Goal: Transaction & Acquisition: Download file/media

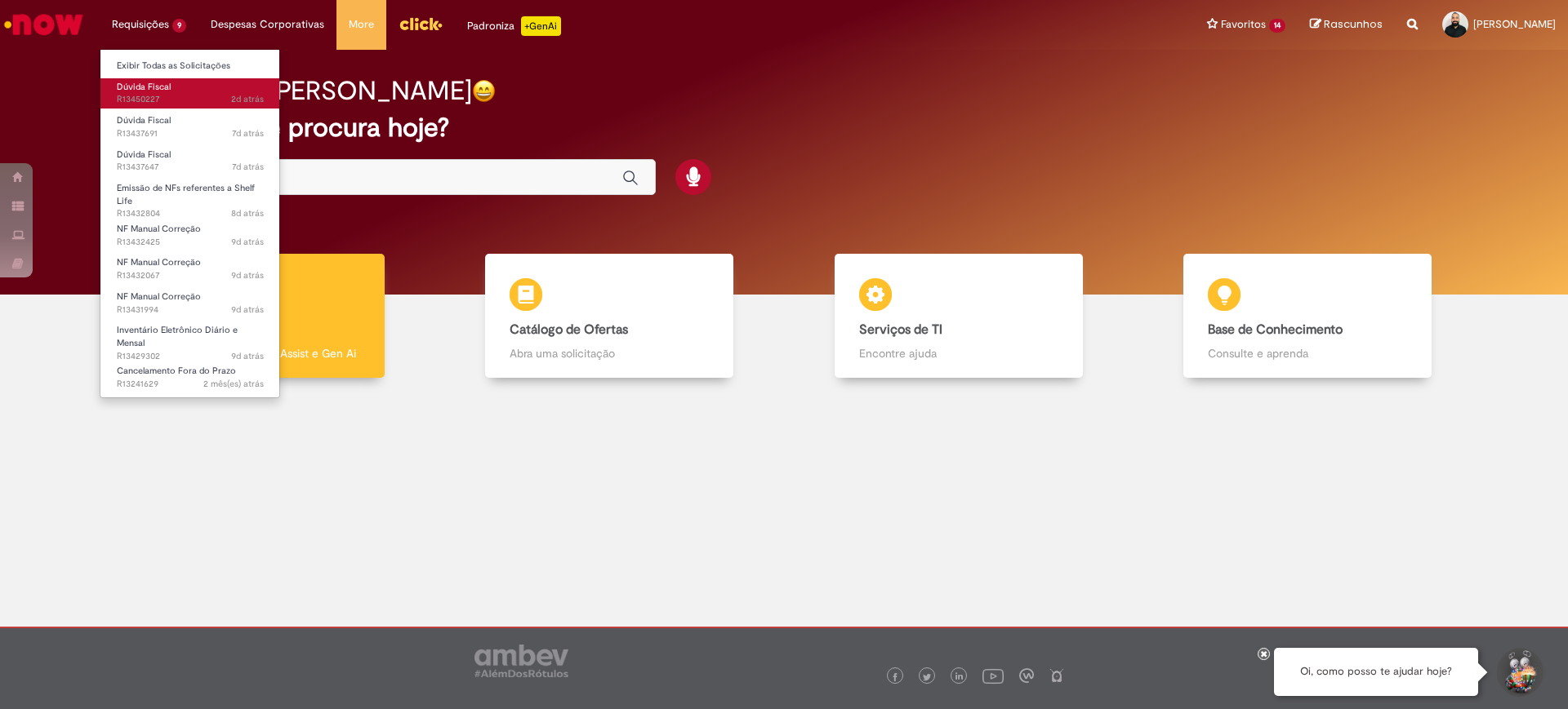
click at [160, 100] on span "2d atrás 2 dias atrás R13450227" at bounding box center [190, 100] width 147 height 13
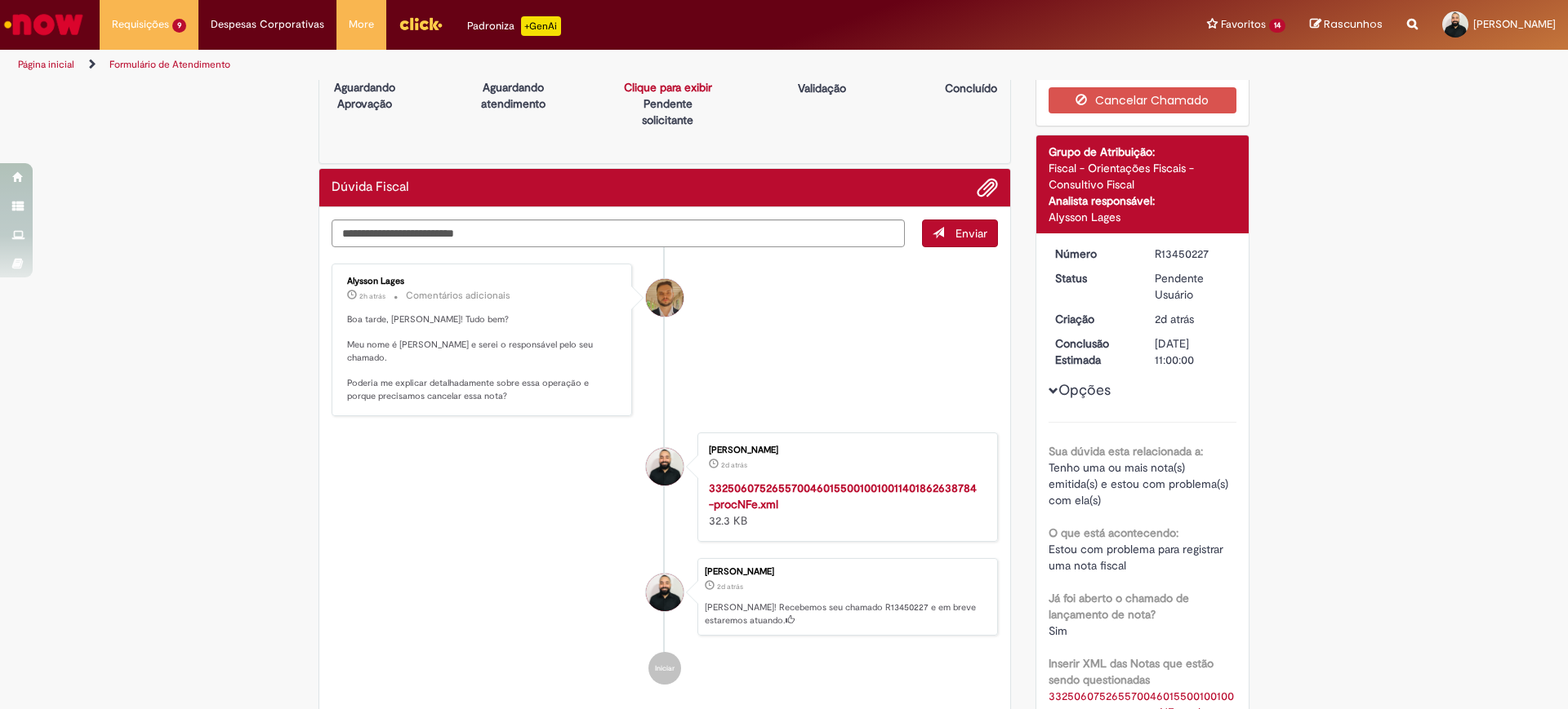
scroll to position [22, 0]
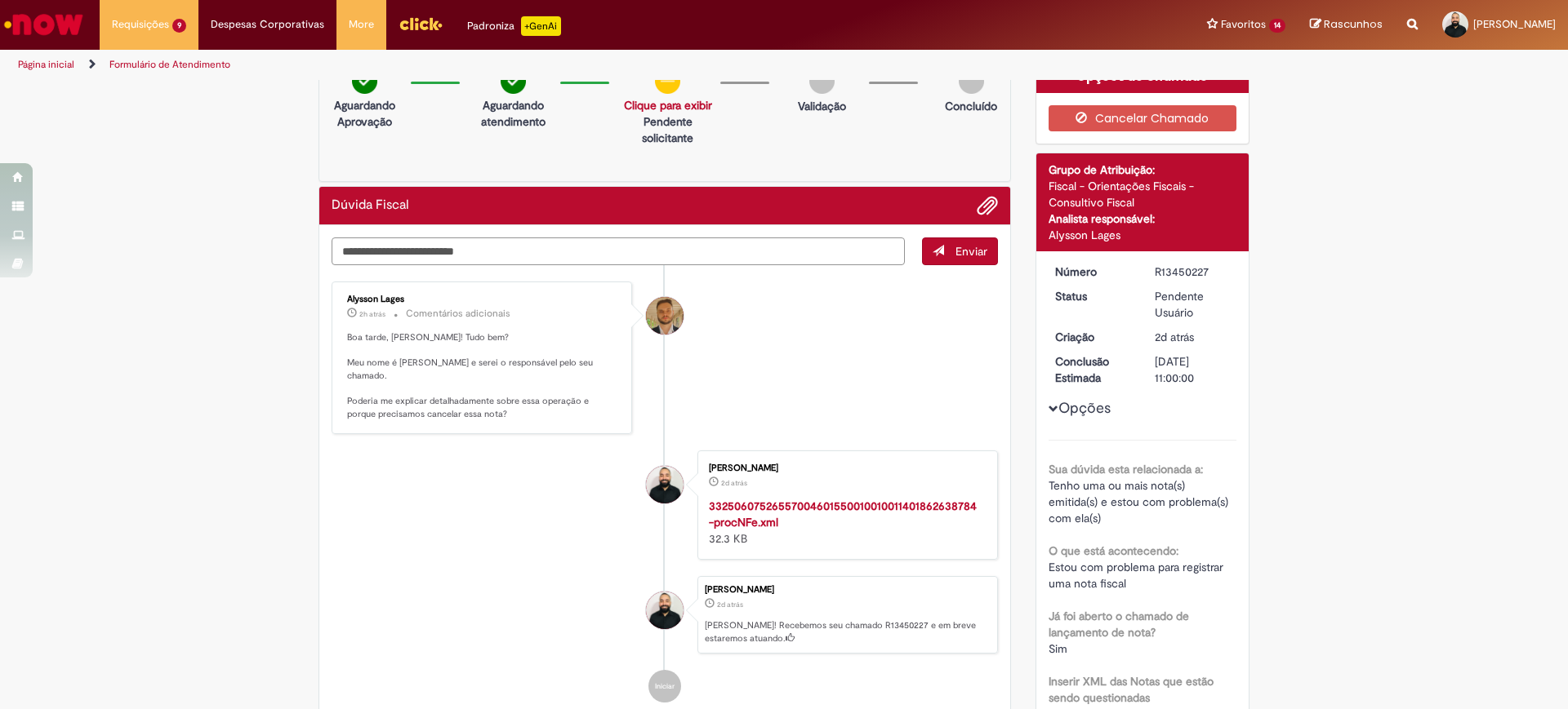
click at [760, 246] on textarea "Digite sua mensagem aqui..." at bounding box center [617, 251] width 573 height 28
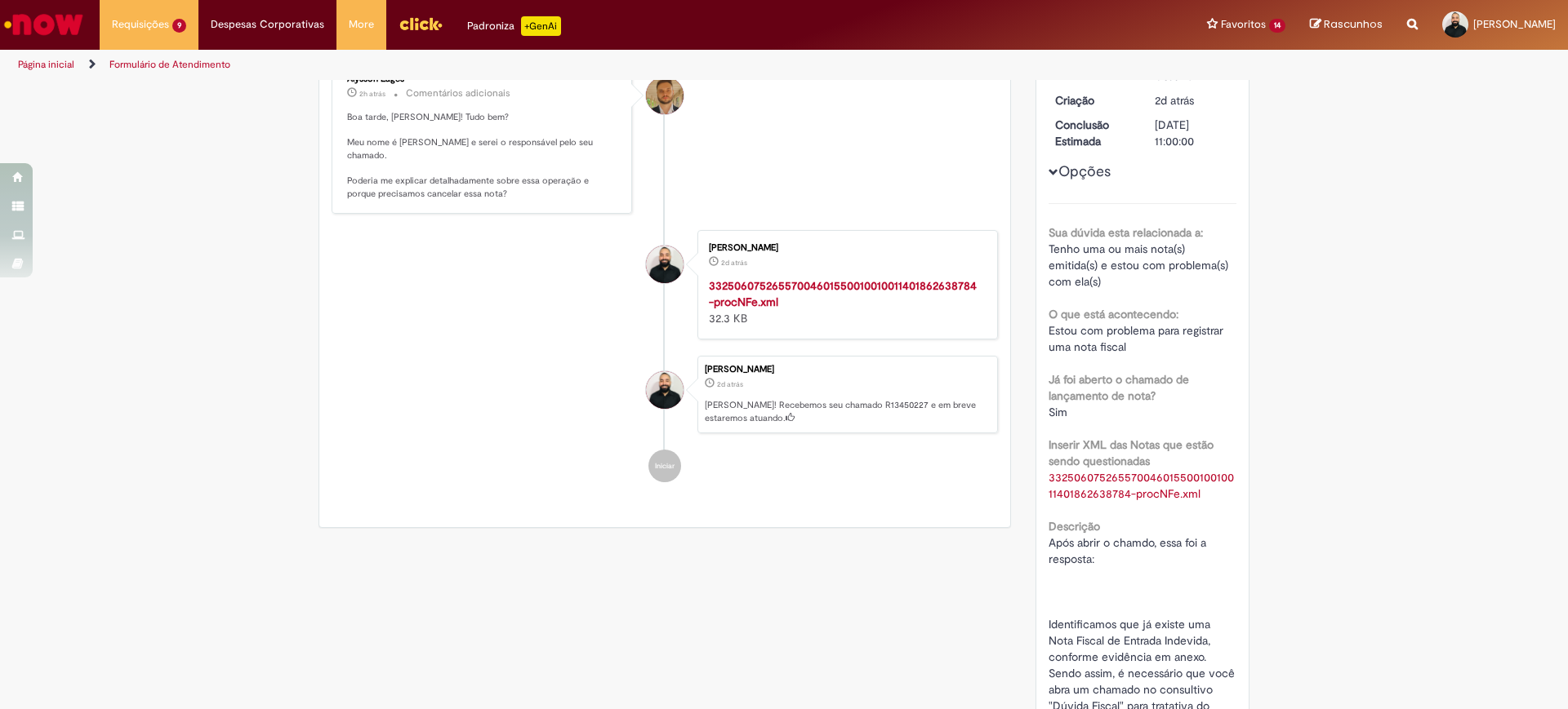
scroll to position [0, 0]
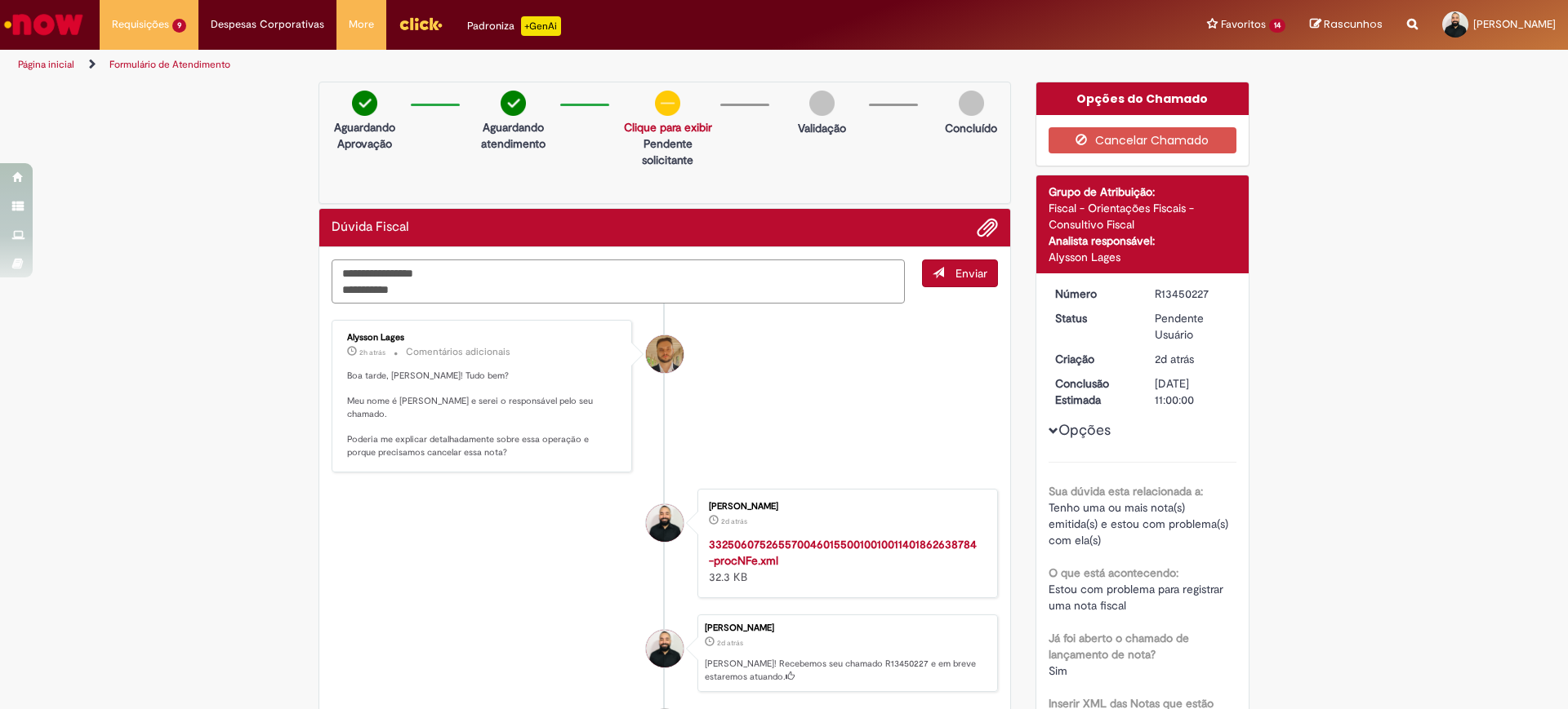
click at [439, 296] on textarea "**********" at bounding box center [617, 282] width 573 height 44
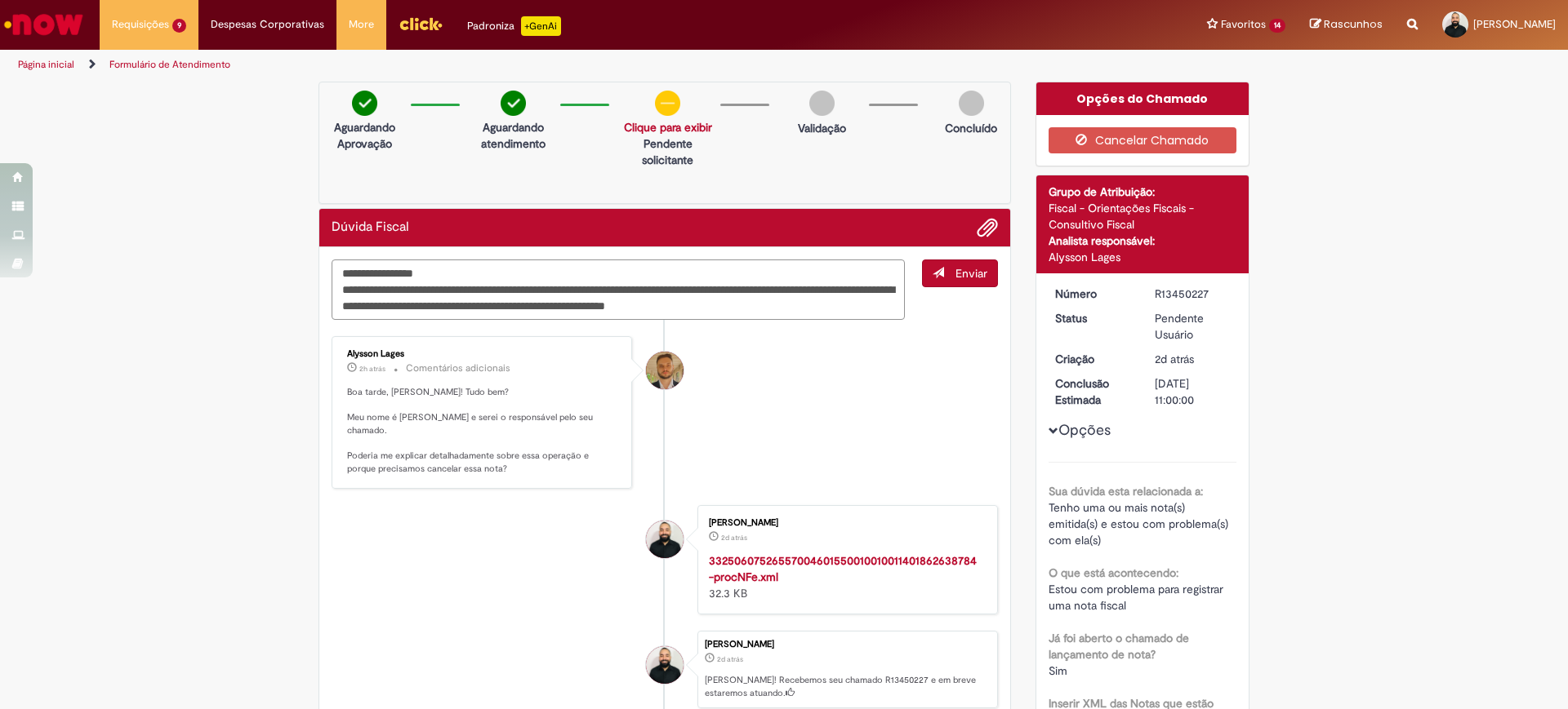
click at [674, 305] on textarea "**********" at bounding box center [617, 290] width 573 height 61
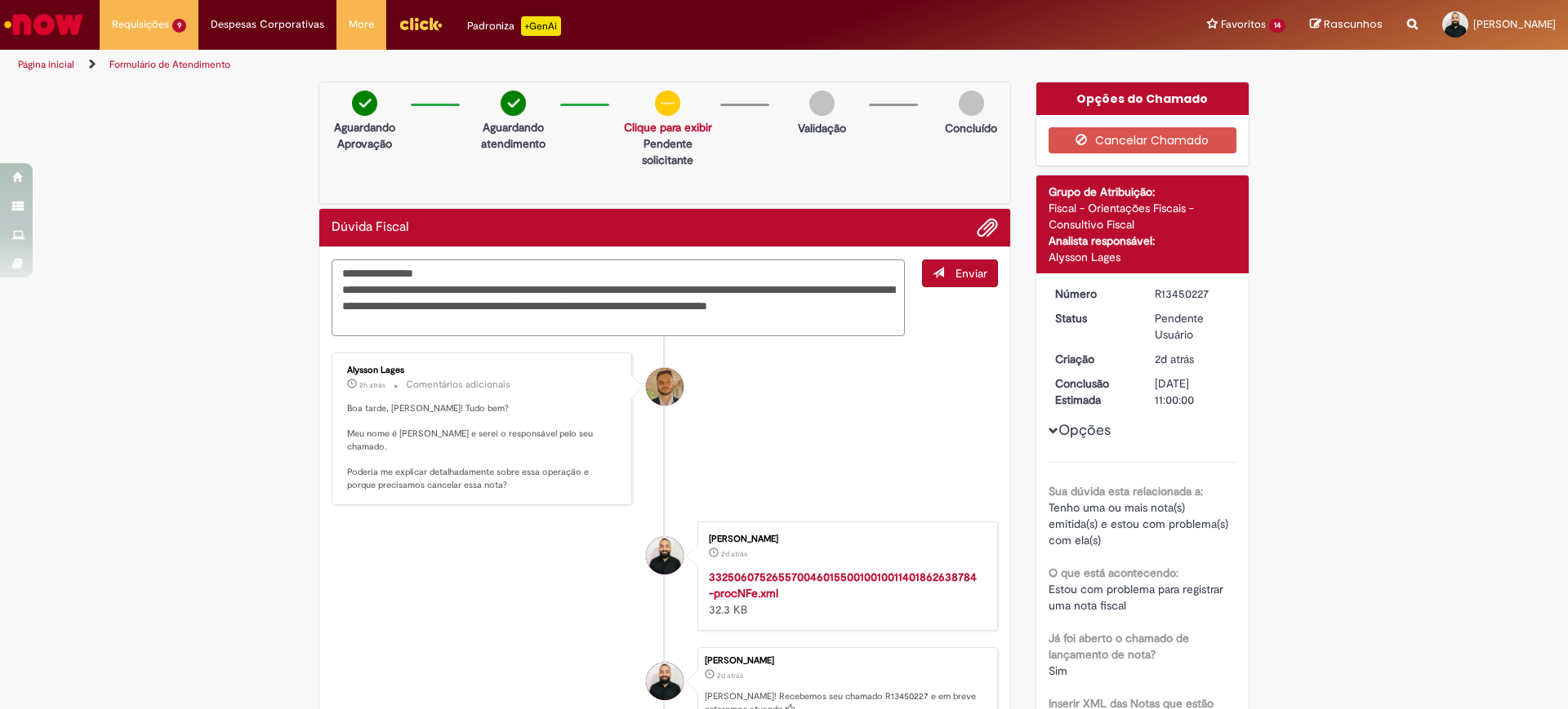
click at [527, 314] on textarea "**********" at bounding box center [617, 298] width 573 height 77
click at [511, 323] on textarea "**********" at bounding box center [617, 298] width 573 height 77
click at [812, 325] on textarea "**********" at bounding box center [617, 298] width 573 height 77
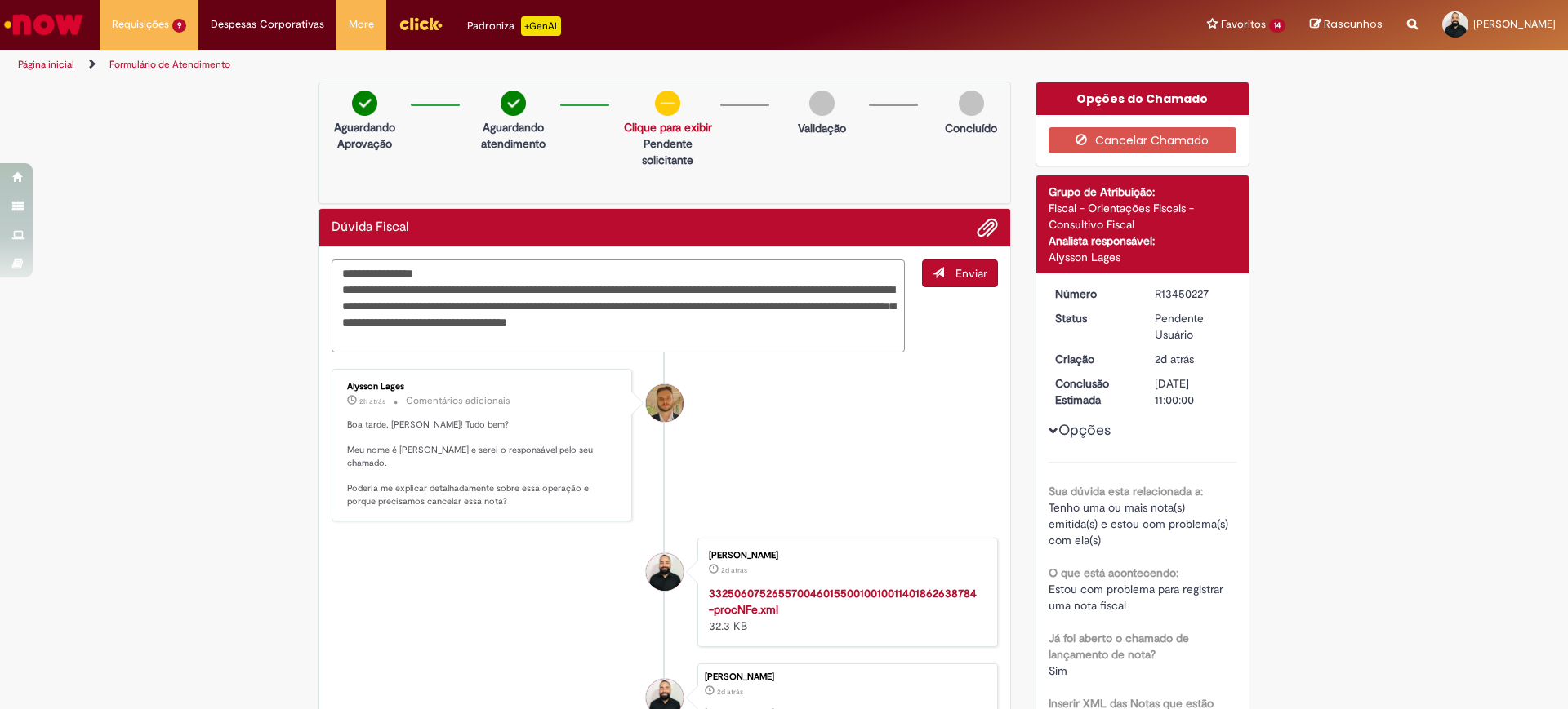
type textarea "**********"
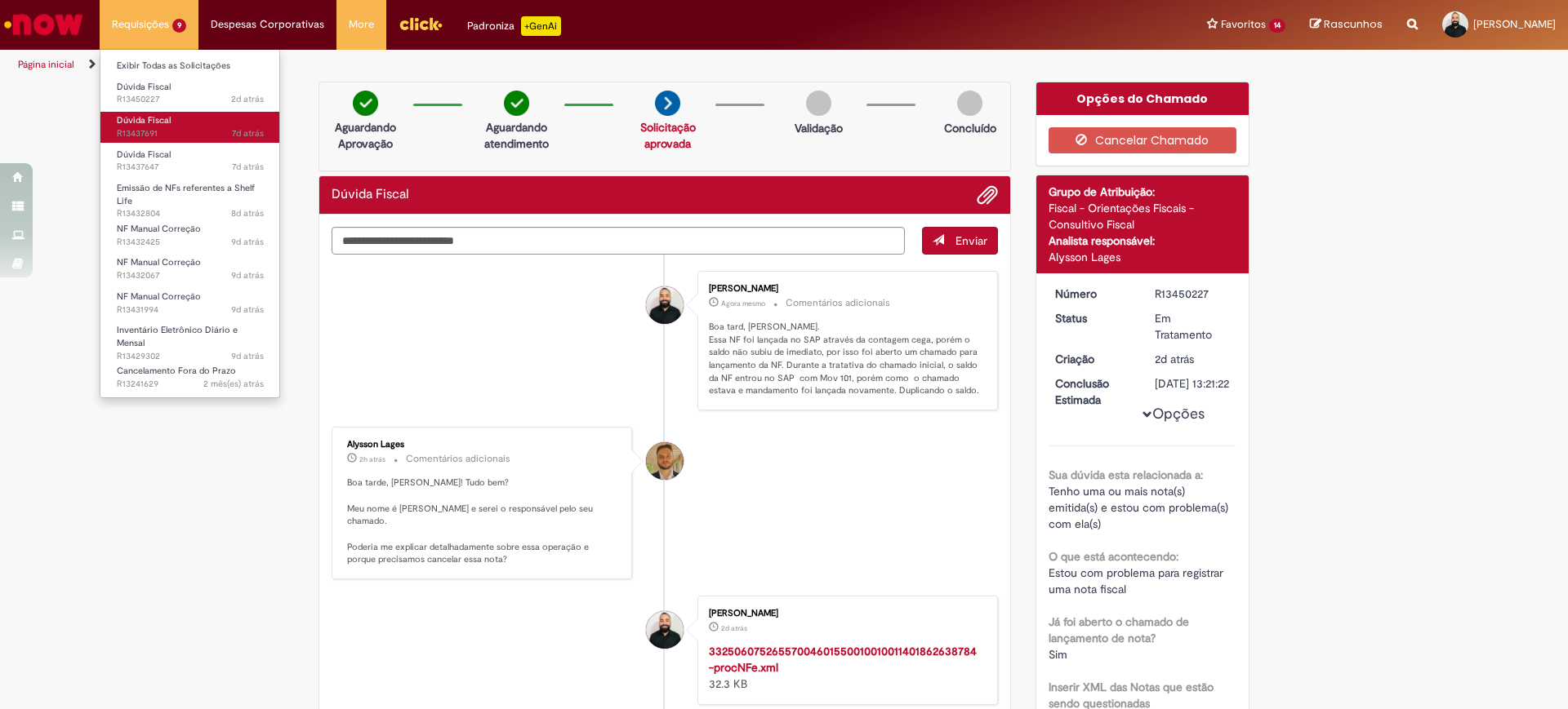
click at [157, 121] on span "Dúvida Fiscal" at bounding box center [144, 120] width 54 height 13
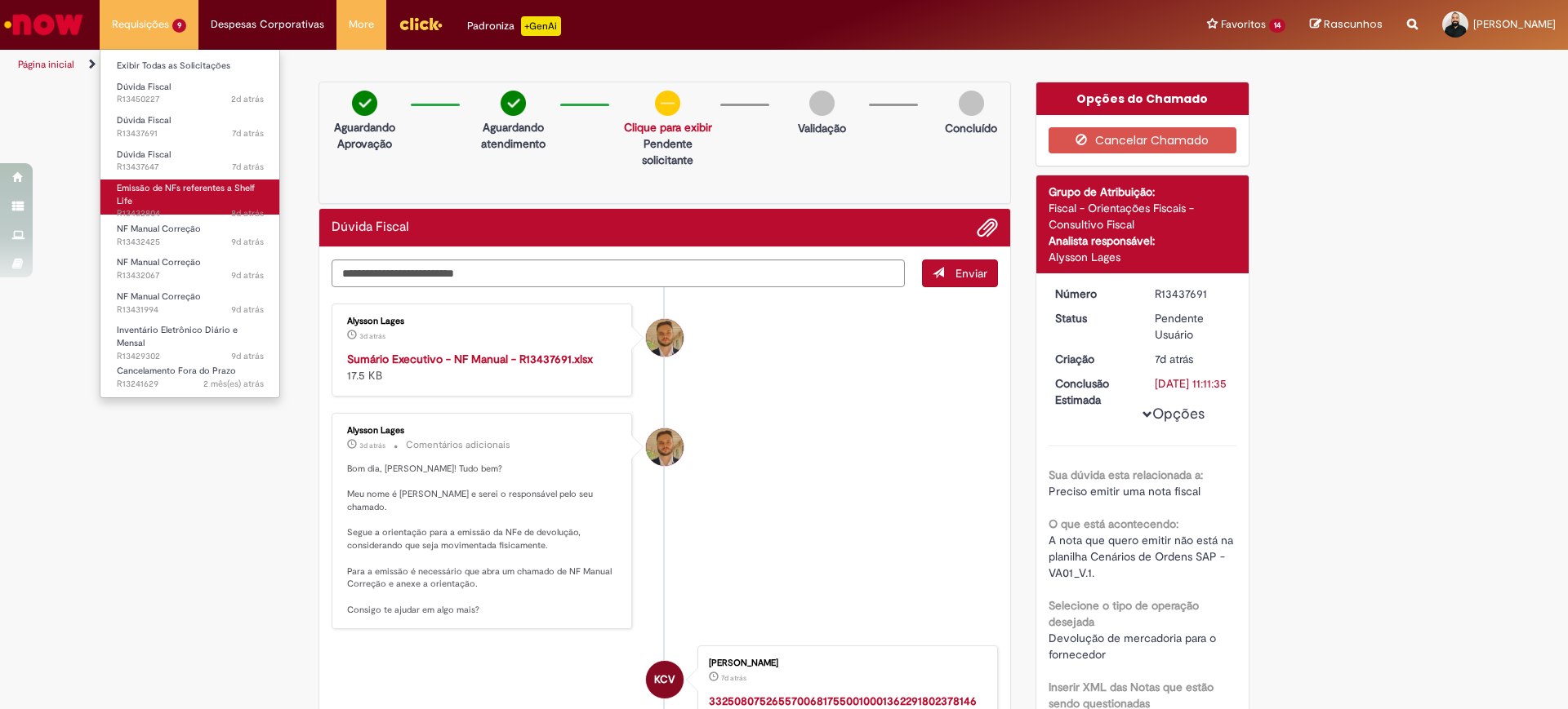
click at [188, 198] on link "Emissão de NFs referentes a Shelf Life 8d atrás 8 dias atrás R13432804" at bounding box center [190, 198] width 180 height 35
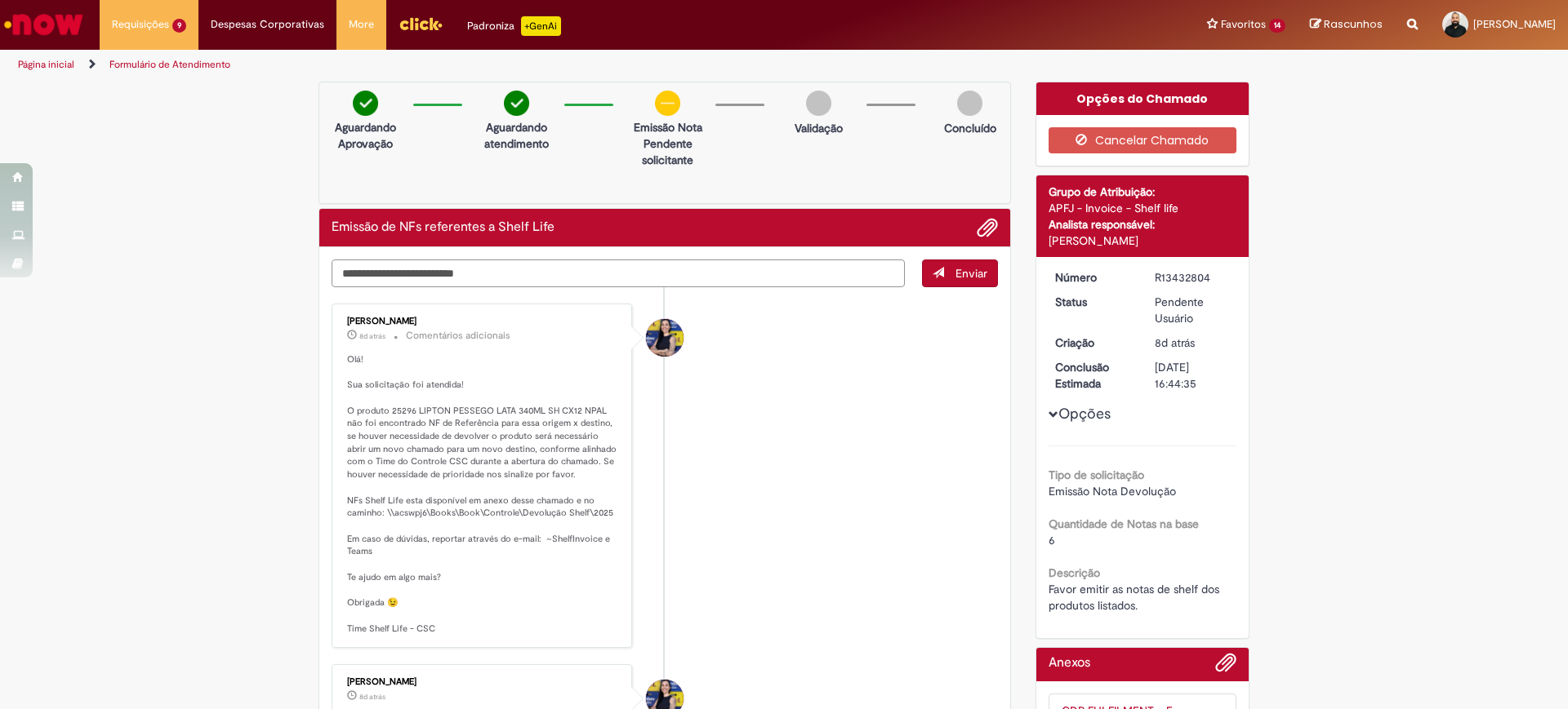
click at [594, 277] on textarea "Digite sua mensagem aqui..." at bounding box center [617, 273] width 573 height 28
click at [580, 275] on textarea "Digite sua mensagem aqui..." at bounding box center [617, 273] width 573 height 28
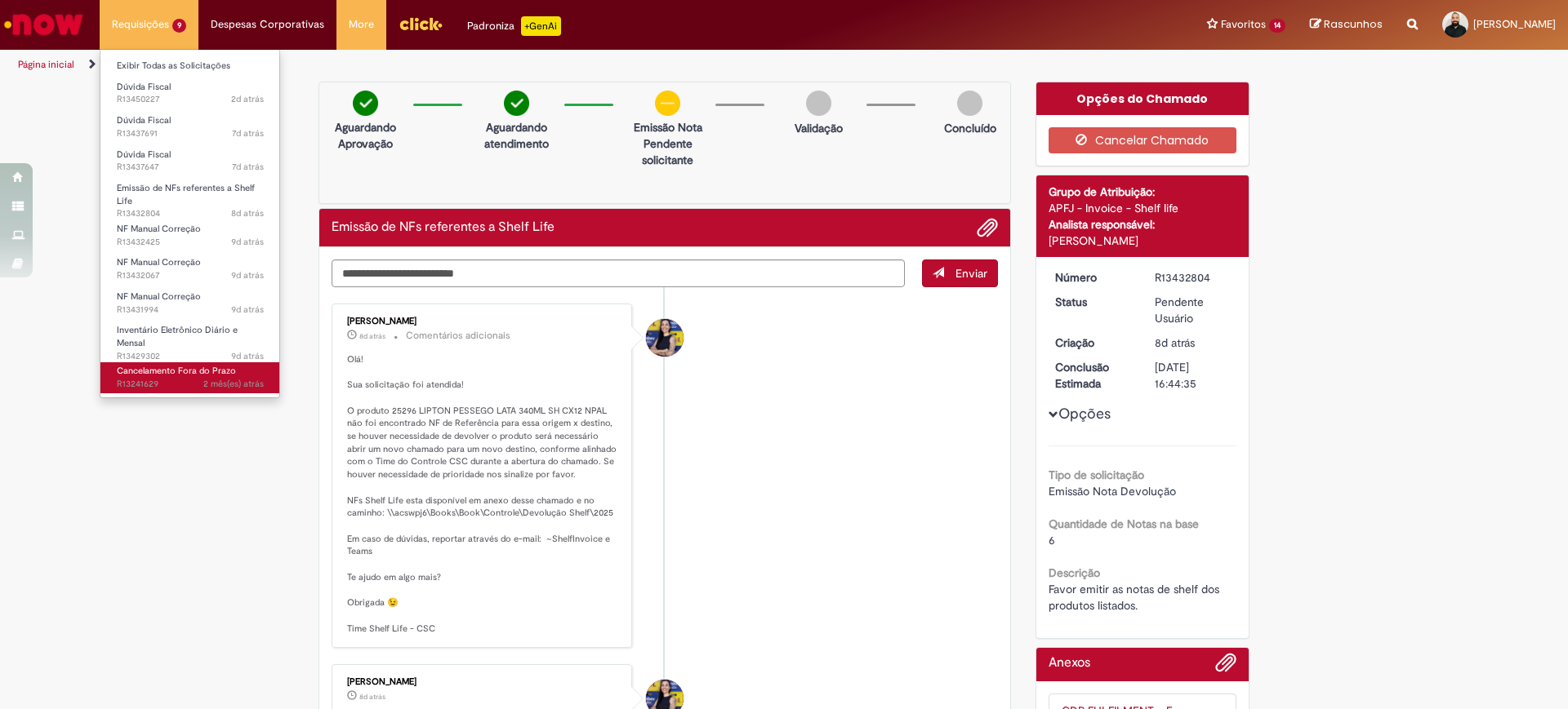
click at [182, 382] on span "2 mês(es) atrás 2 meses atrás R13241629" at bounding box center [190, 384] width 147 height 13
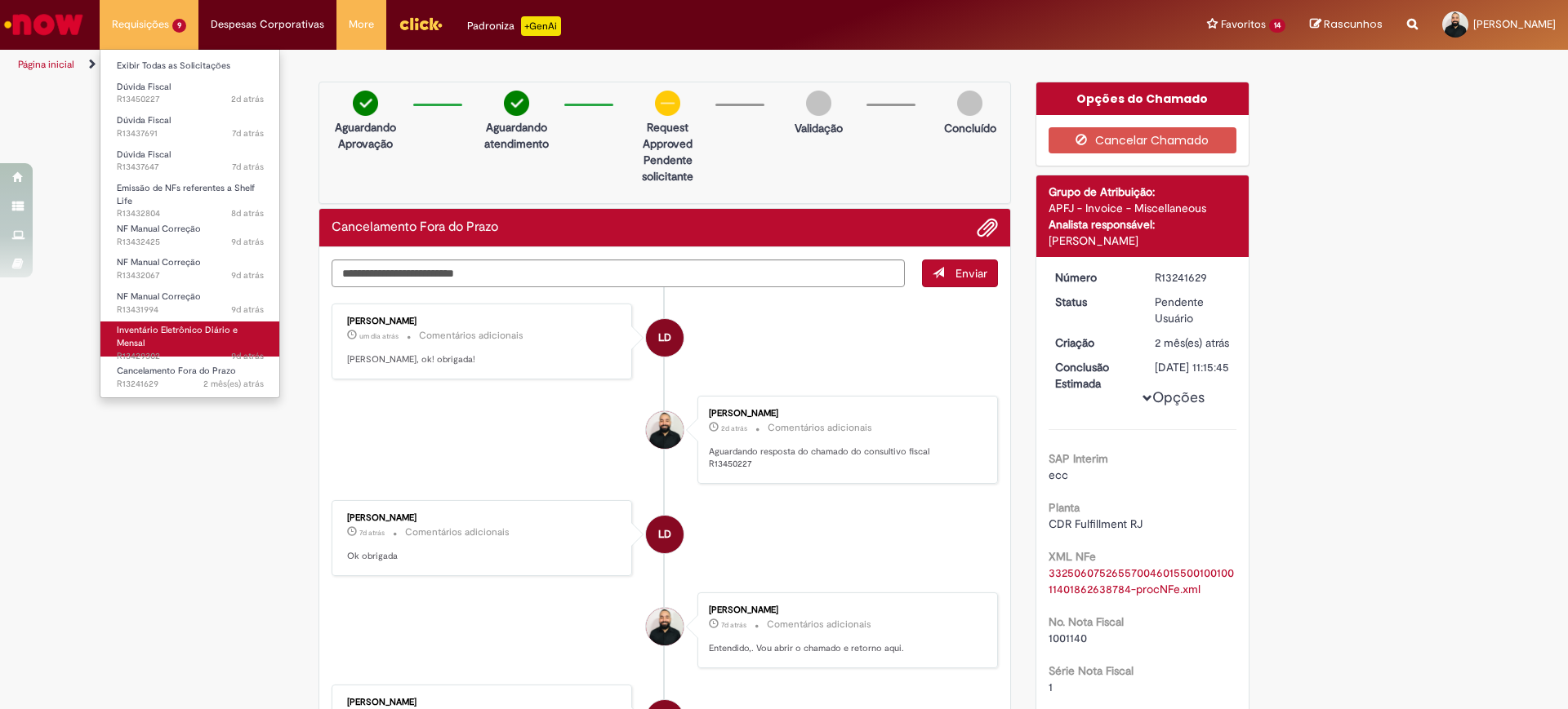
click at [172, 328] on span "Inventário Eletrônico Diário e Mensal" at bounding box center [177, 336] width 121 height 25
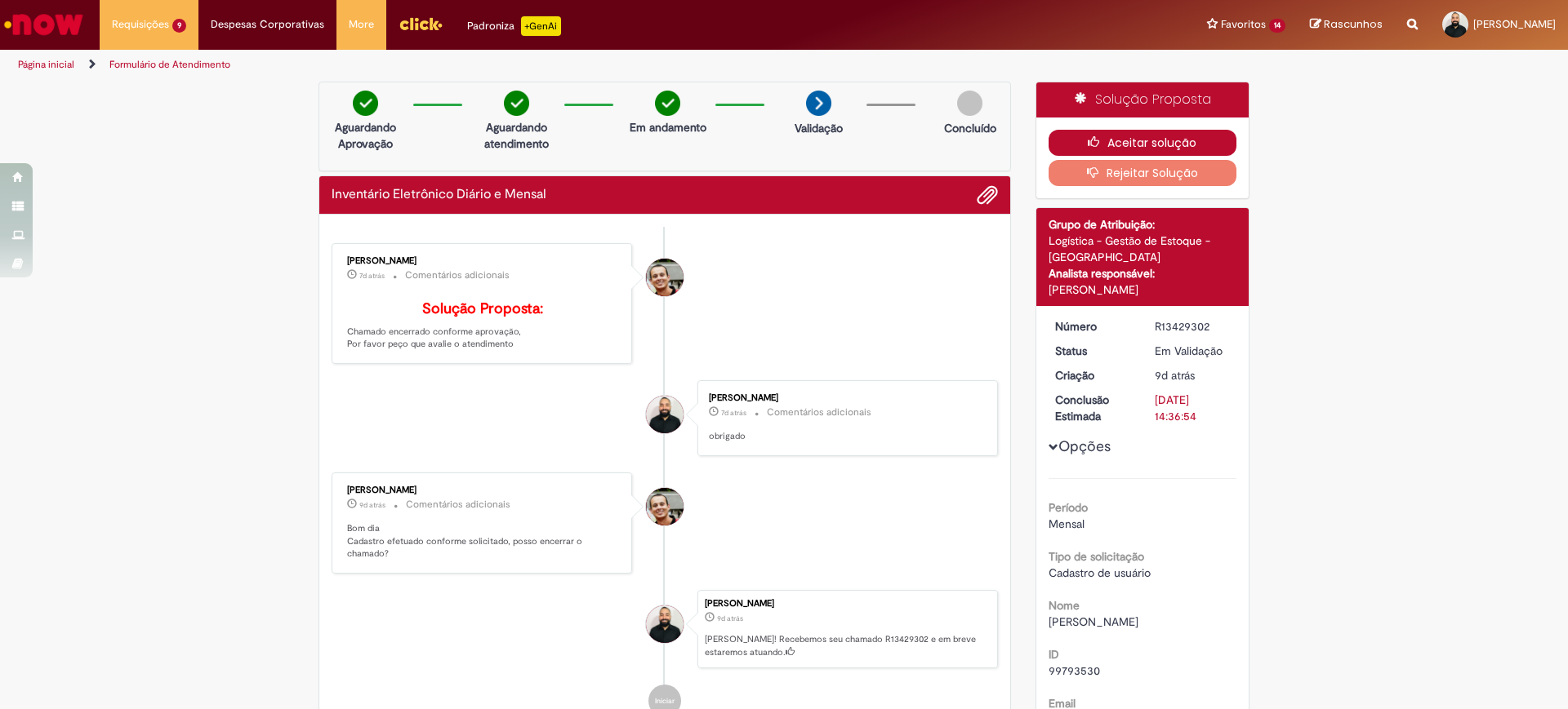
click at [1106, 135] on button "Aceitar solução" at bounding box center [1142, 142] width 188 height 26
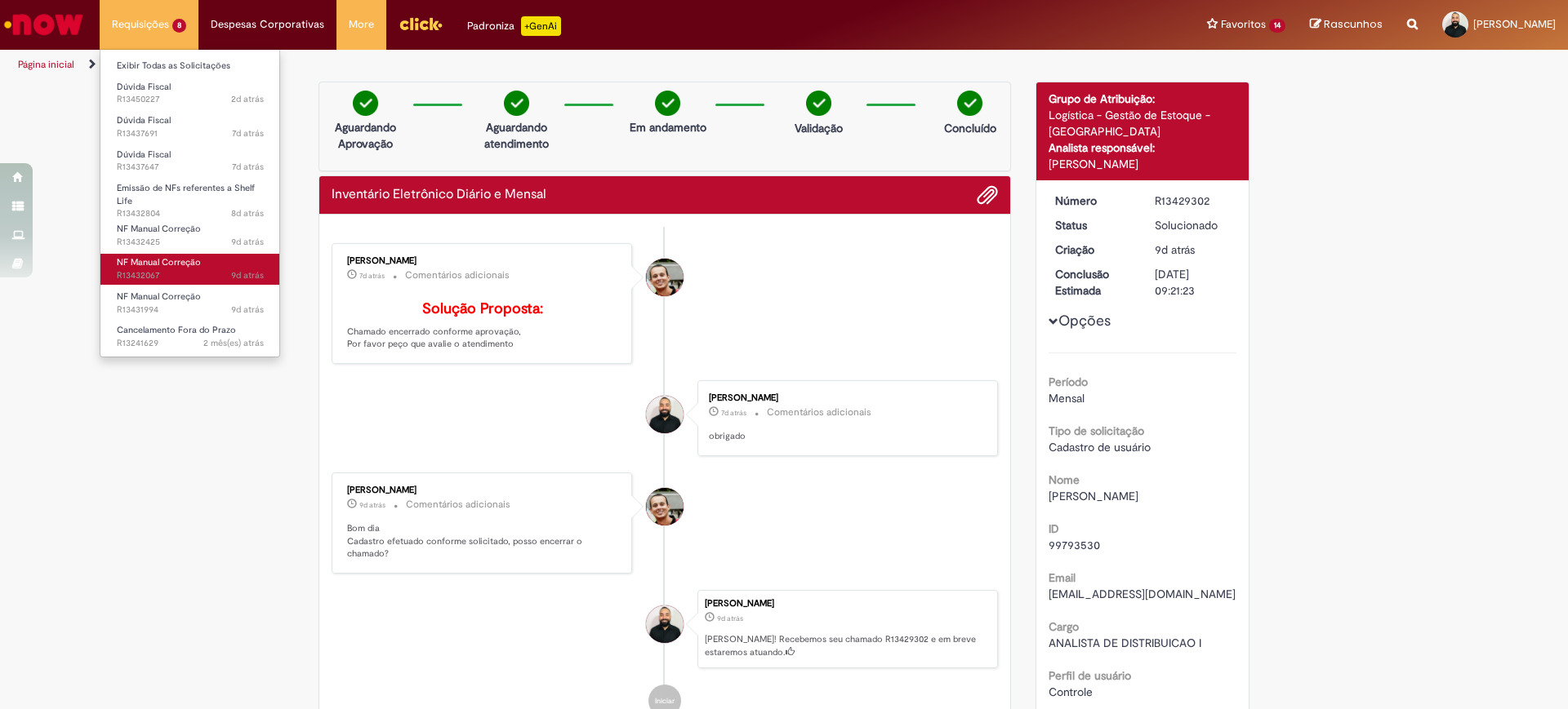
click at [151, 269] on span "9d atrás 9 dias atrás R13432067" at bounding box center [190, 276] width 147 height 13
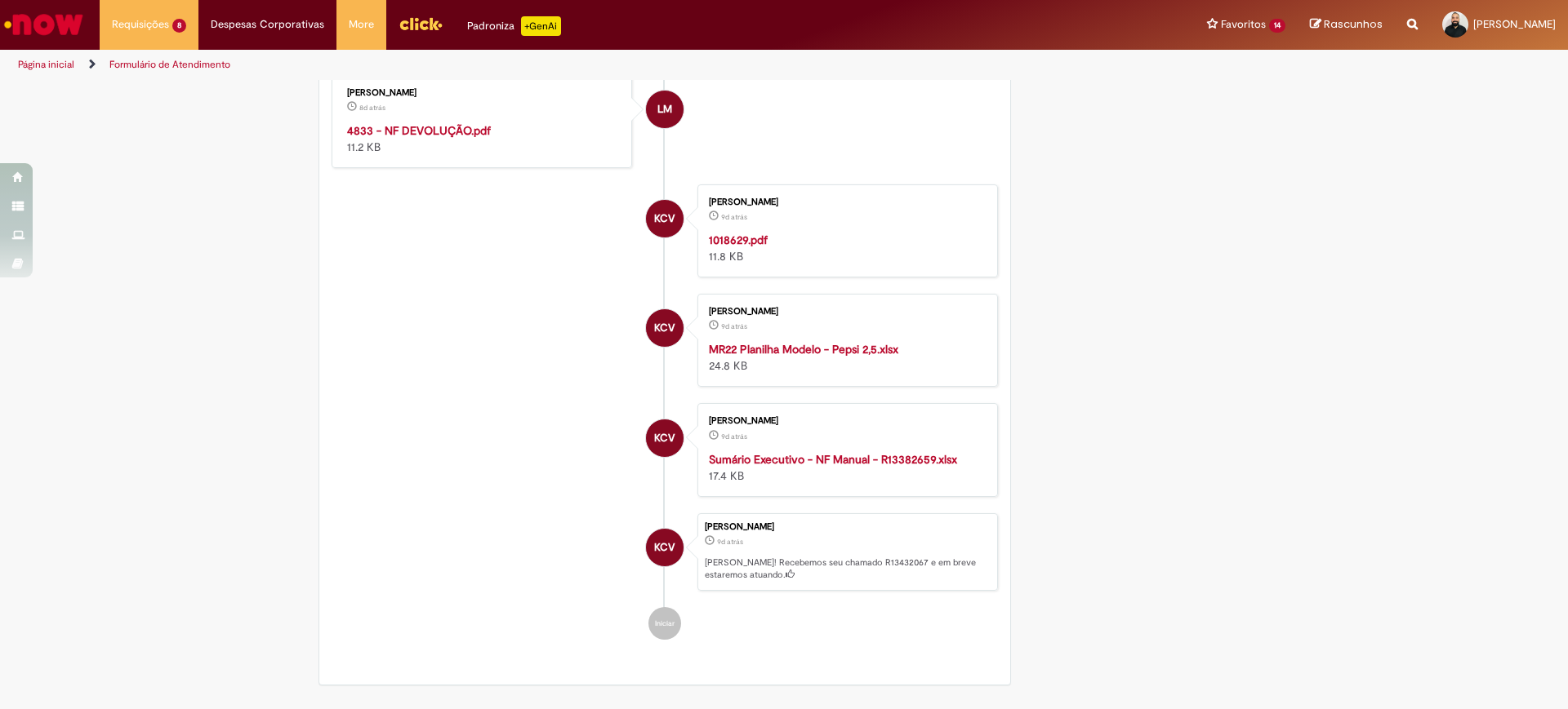
scroll to position [3832, 0]
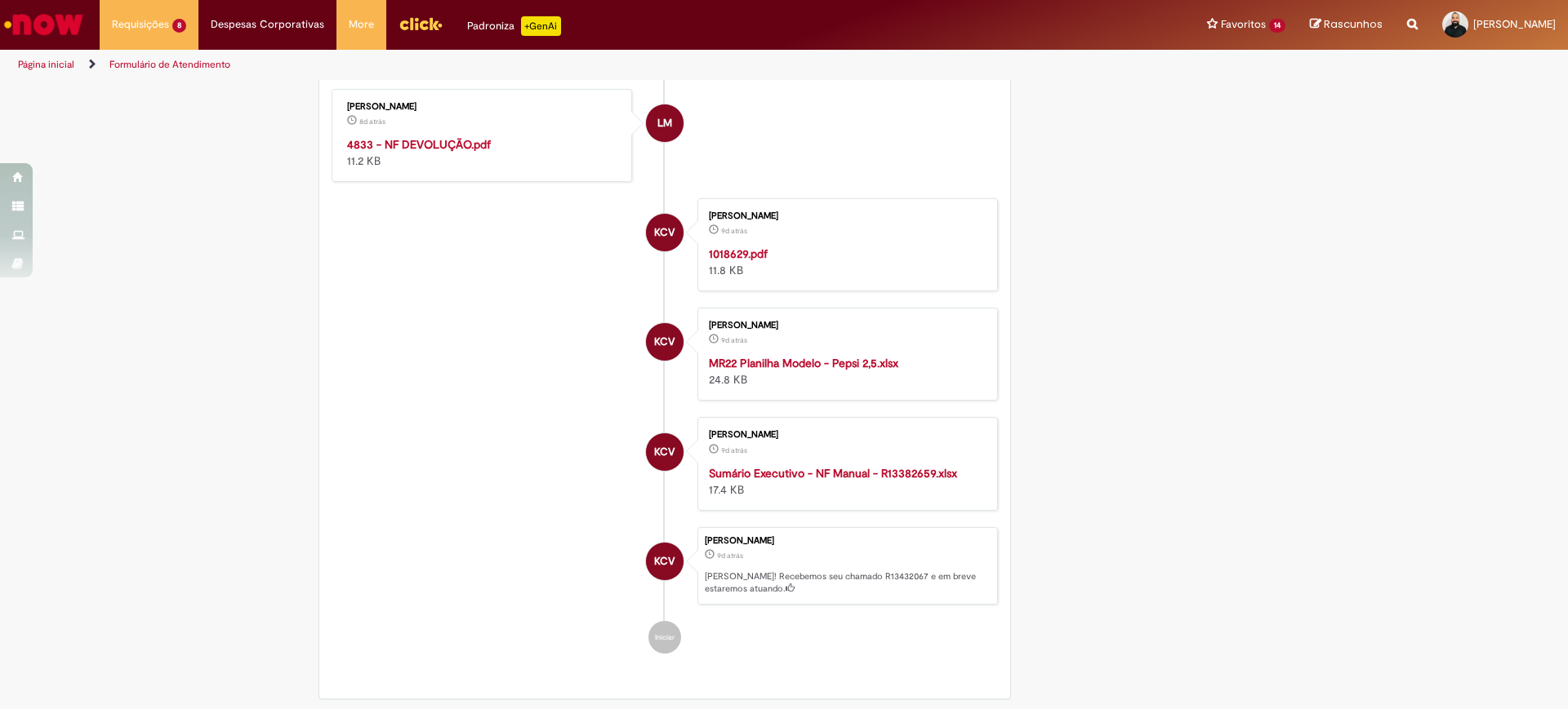
click at [470, 292] on li "KCV [PERSON_NAME] 9d atrás 9 dias atrás 1018629.pdf 11.8 KB" at bounding box center [665, 245] width 666 height 93
click at [415, 152] on strong "4833 - NF DEVOLUÇÃO.pdf" at bounding box center [419, 144] width 144 height 14
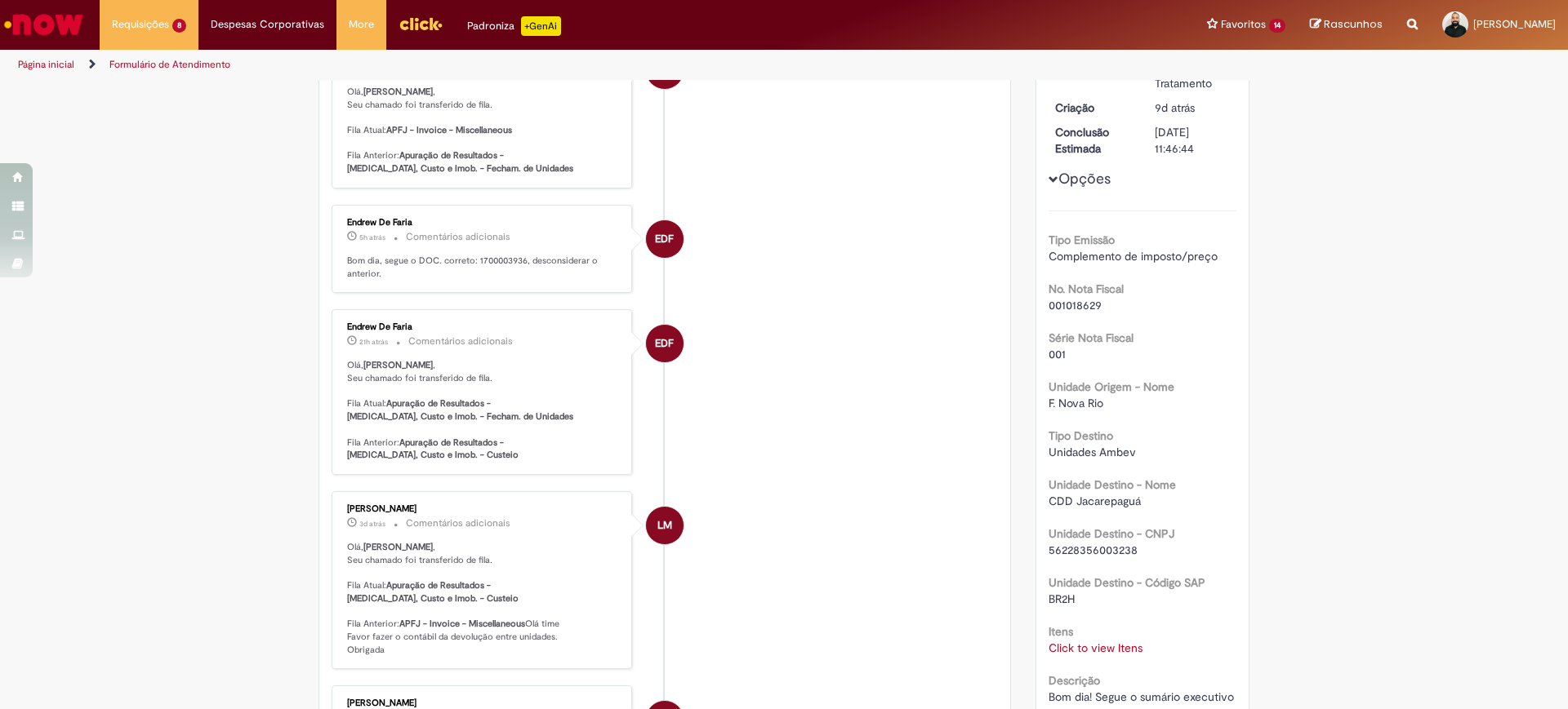
scroll to position [0, 0]
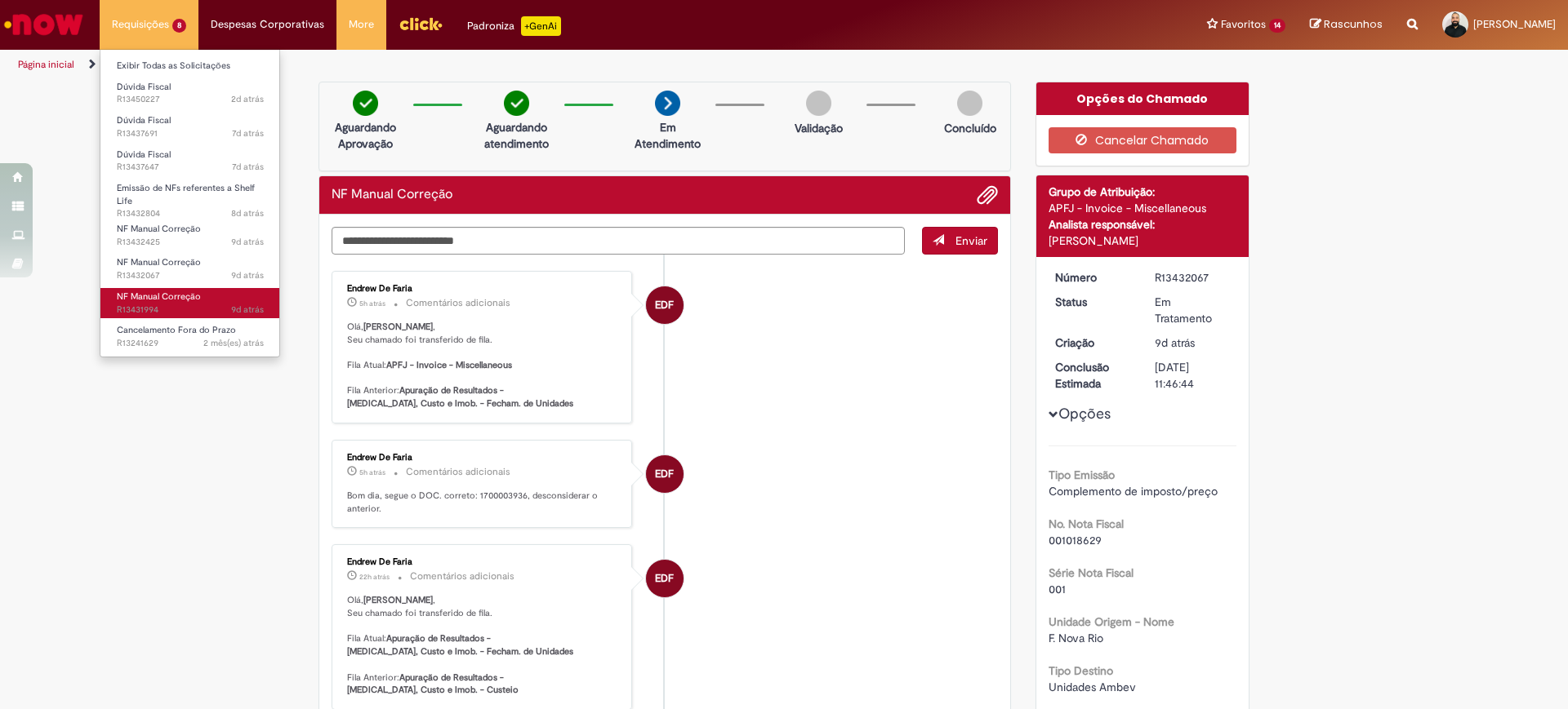
click at [177, 306] on span "9d atrás 9 dias atrás R13431994" at bounding box center [190, 310] width 147 height 13
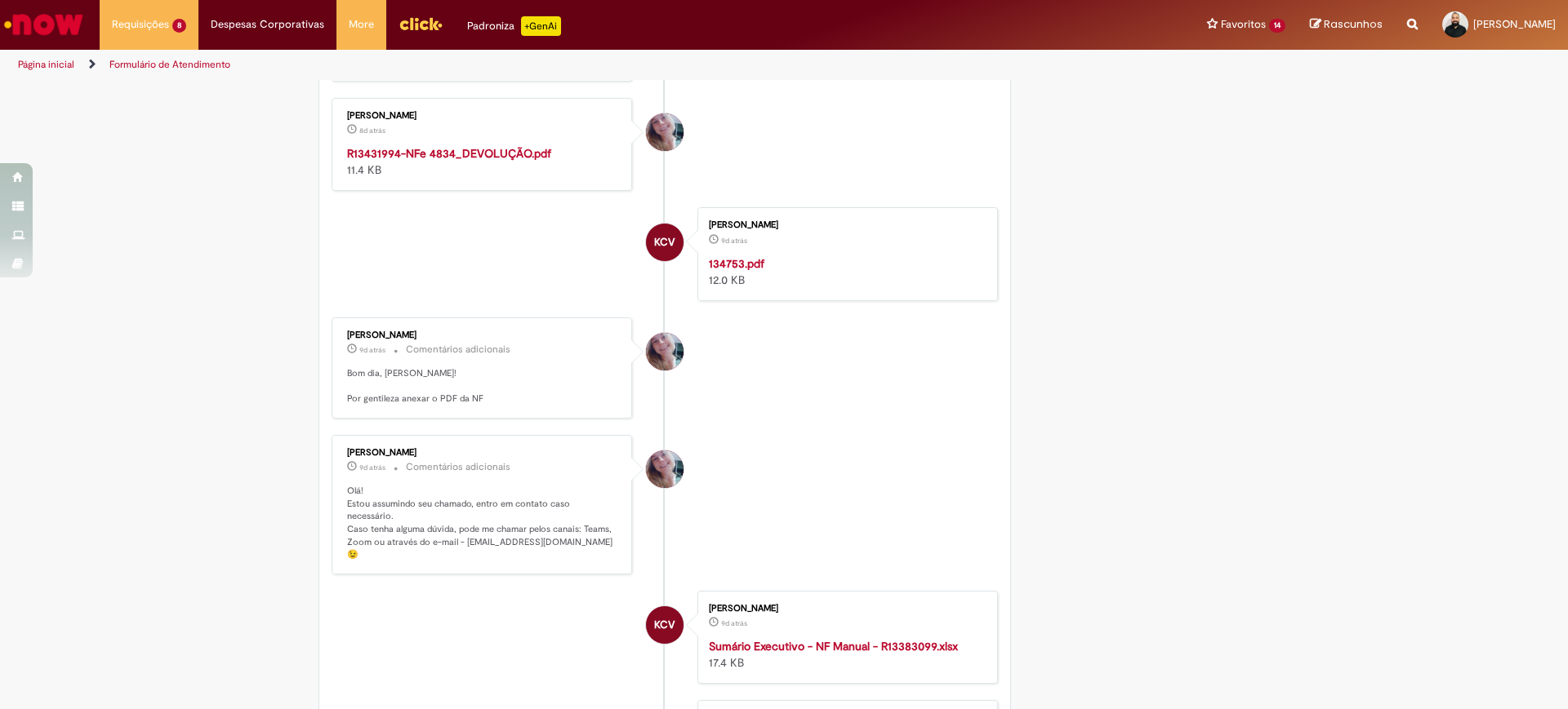
scroll to position [1352, 0]
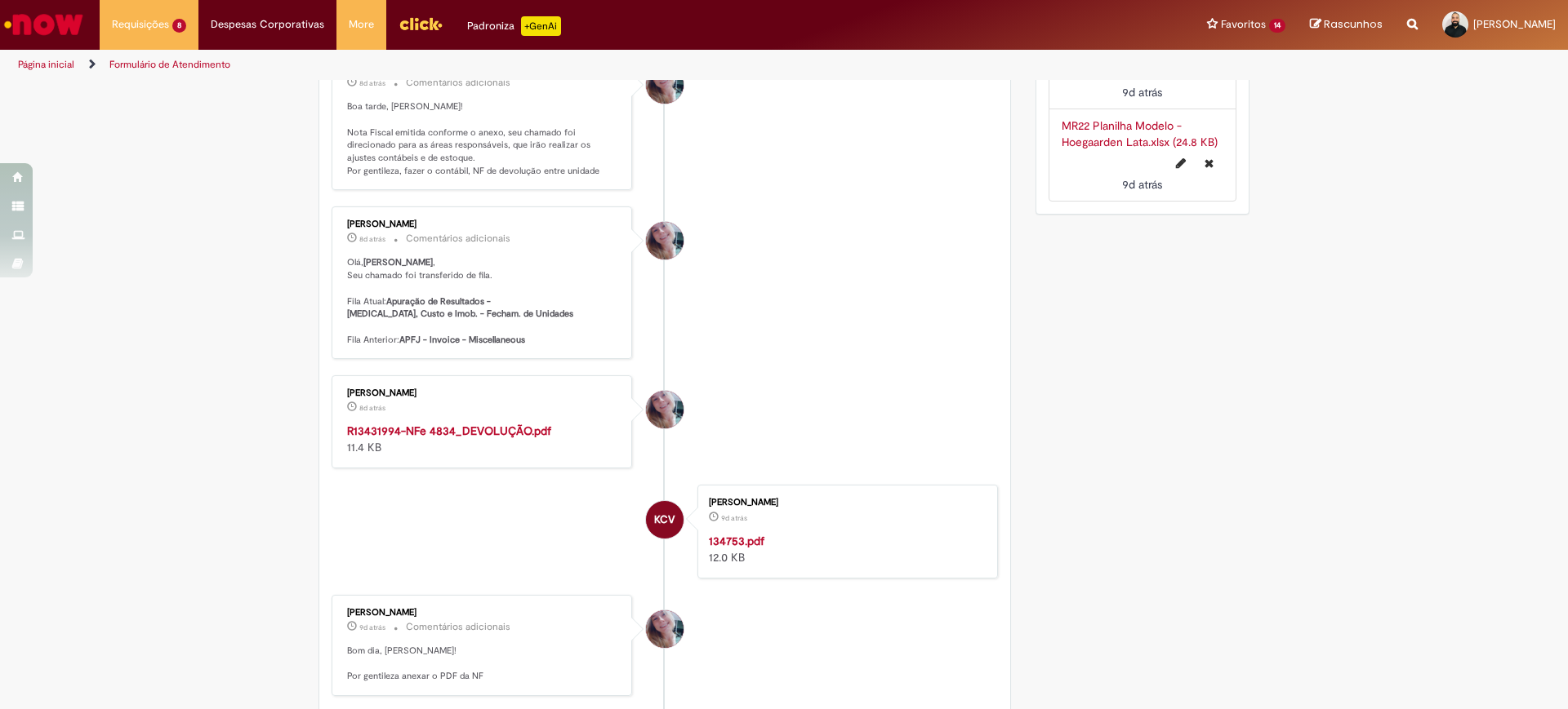
click at [410, 431] on strong "R13431994-NFe 4834_DEVOLUÇÃO.pdf" at bounding box center [449, 431] width 204 height 14
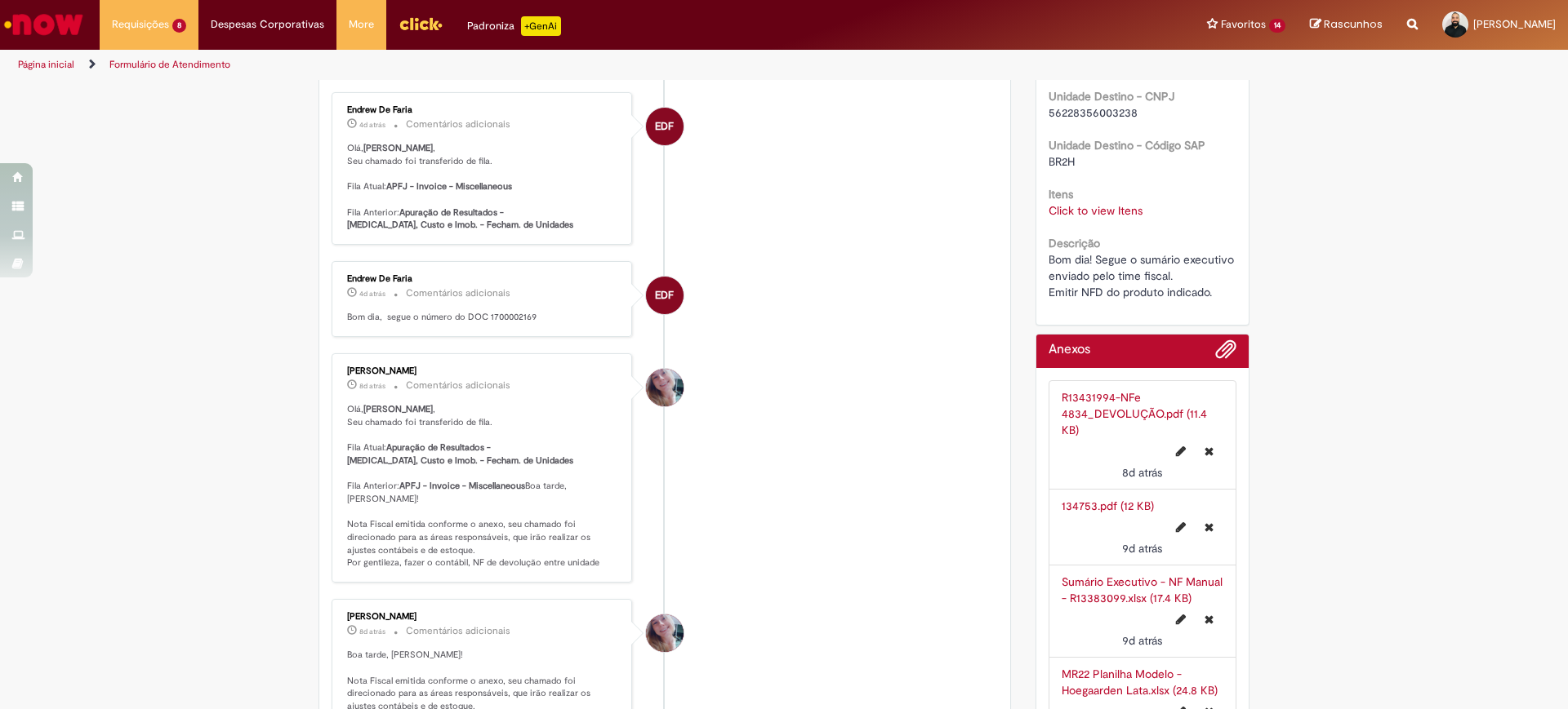
scroll to position [0, 0]
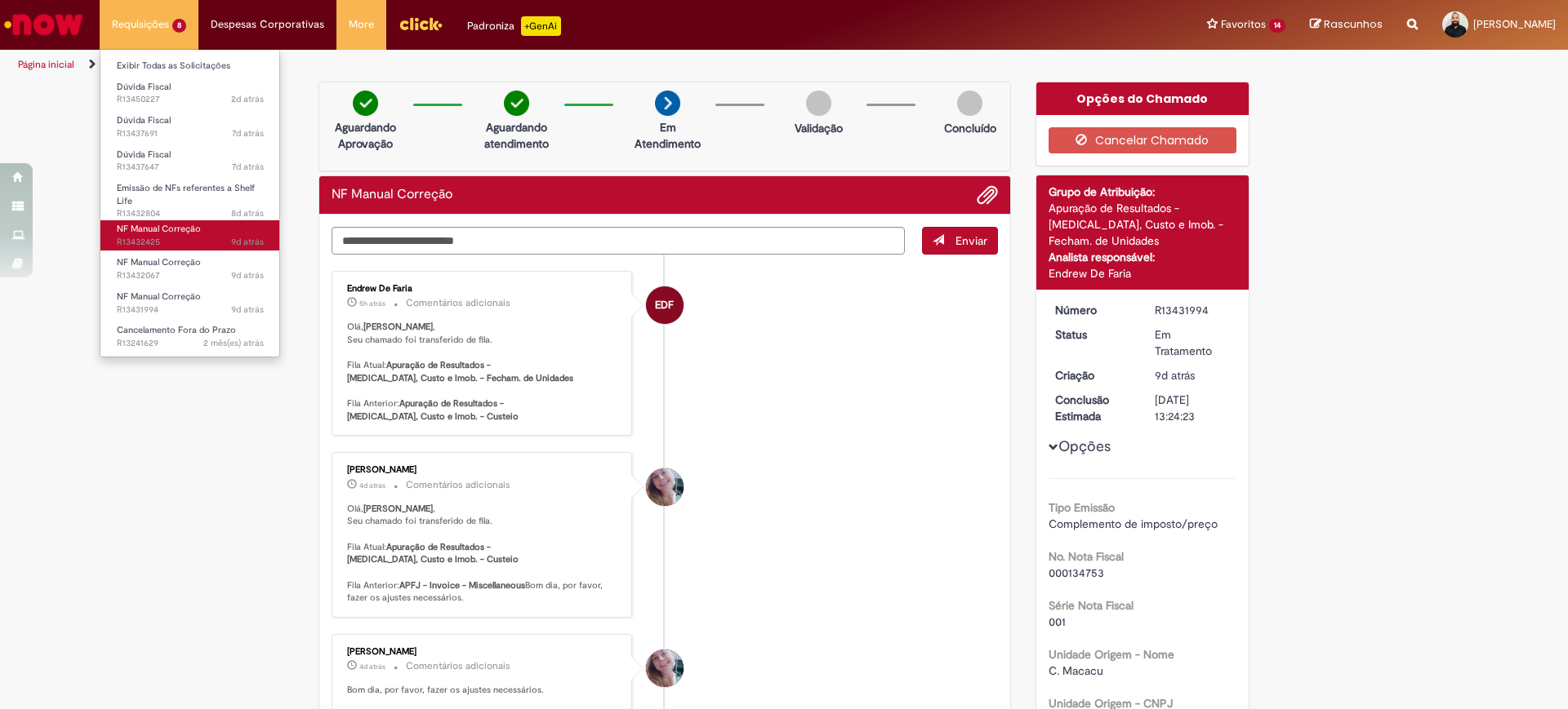
click at [145, 239] on span "9d atrás 9 dias atrás R13432425" at bounding box center [190, 243] width 147 height 13
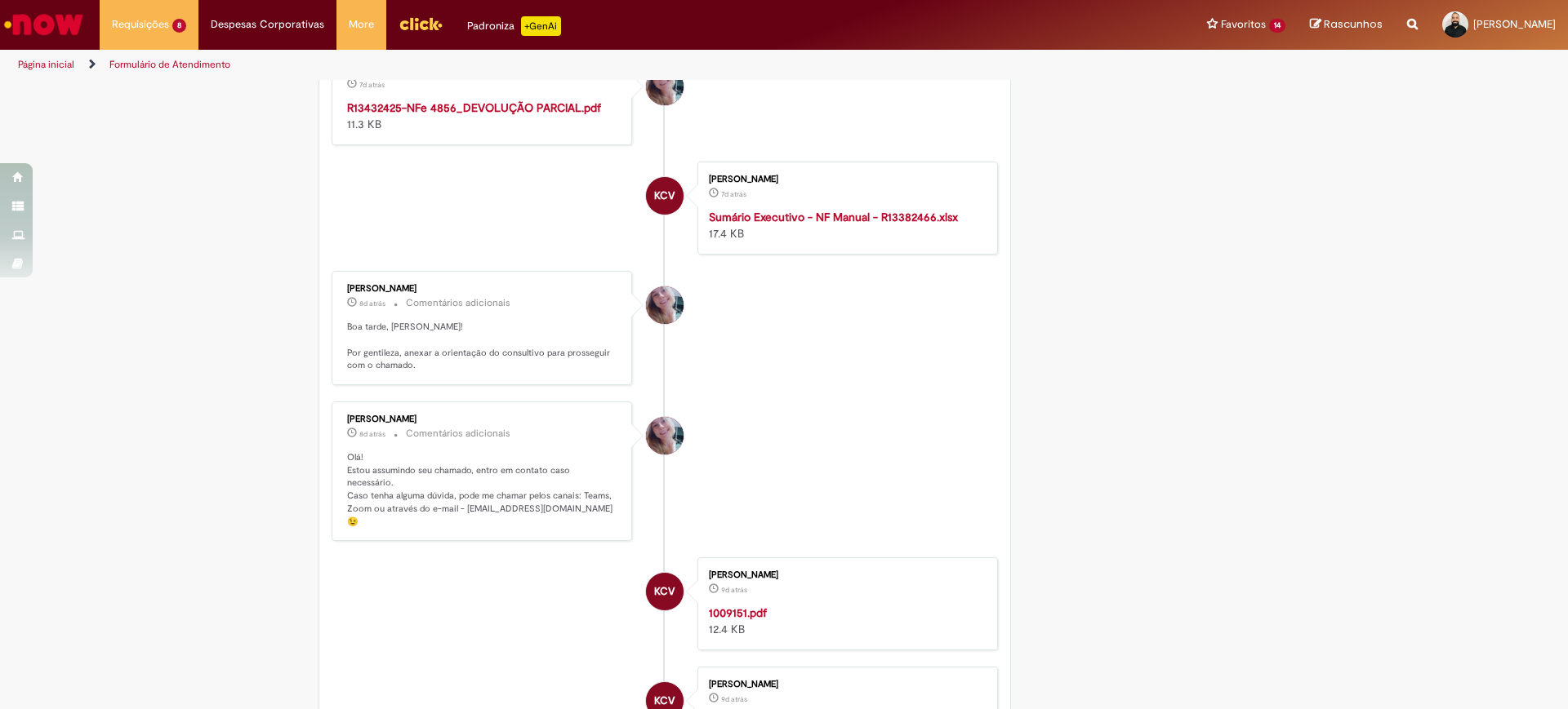
scroll to position [2955, 0]
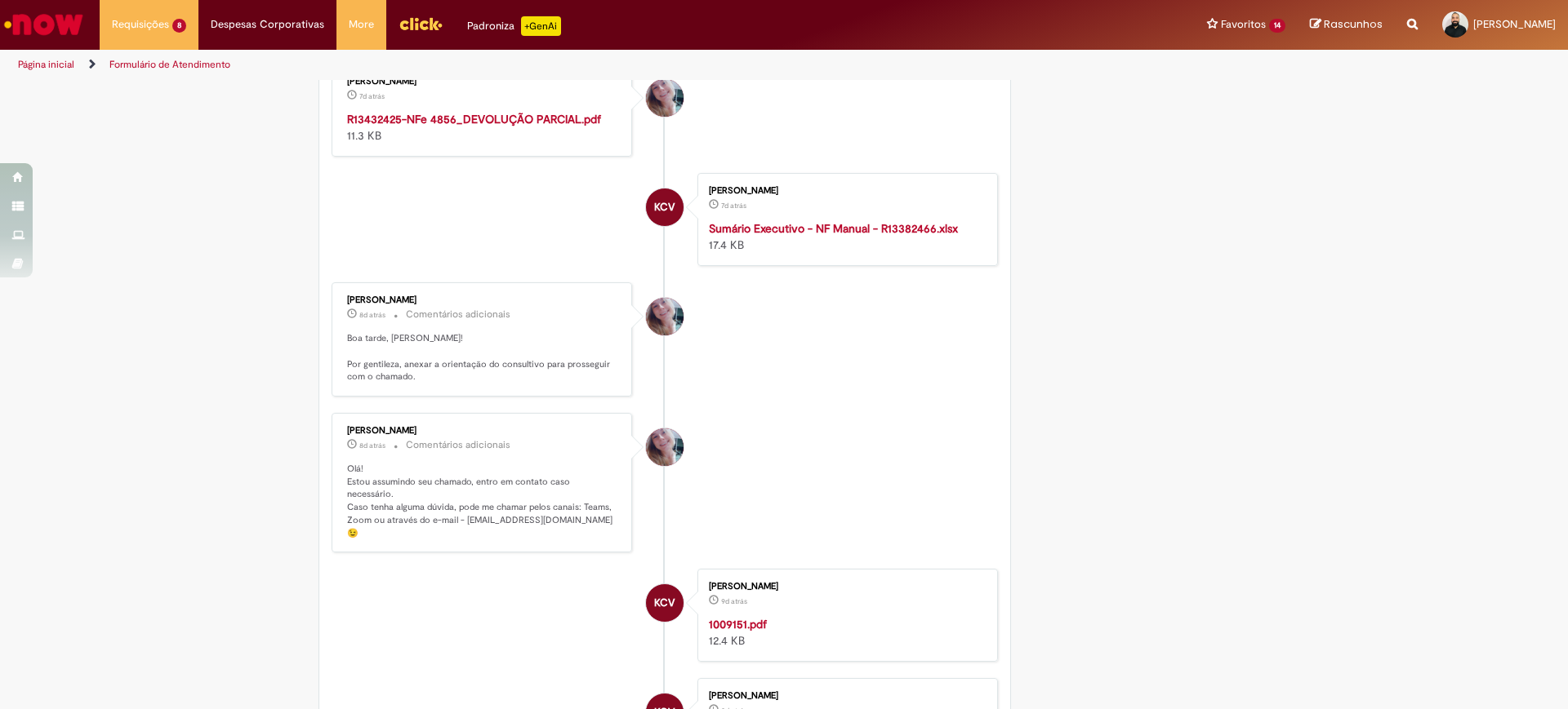
click at [792, 221] on strong "Sumário Executivo - NF Manual - R13382466.xlsx" at bounding box center [833, 228] width 249 height 14
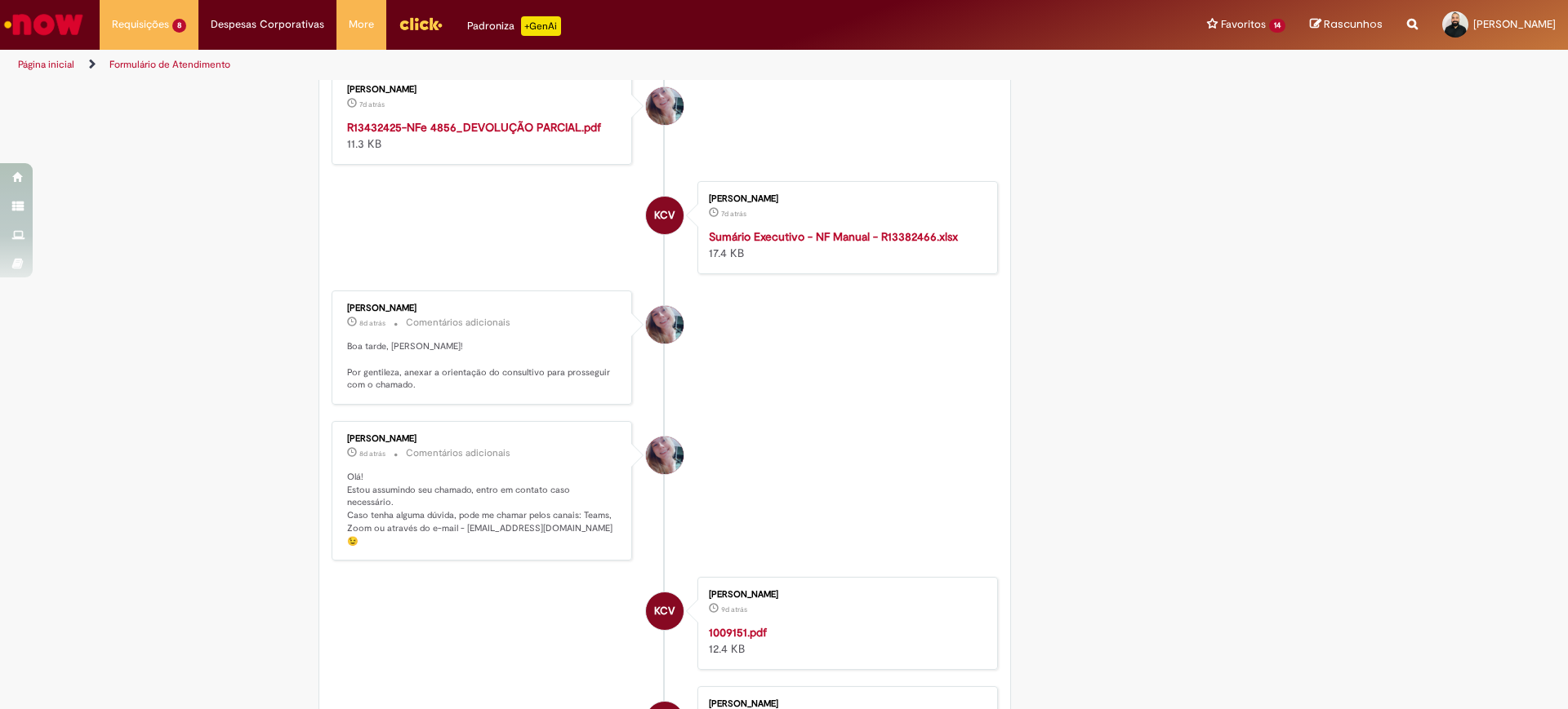
scroll to position [2934, 0]
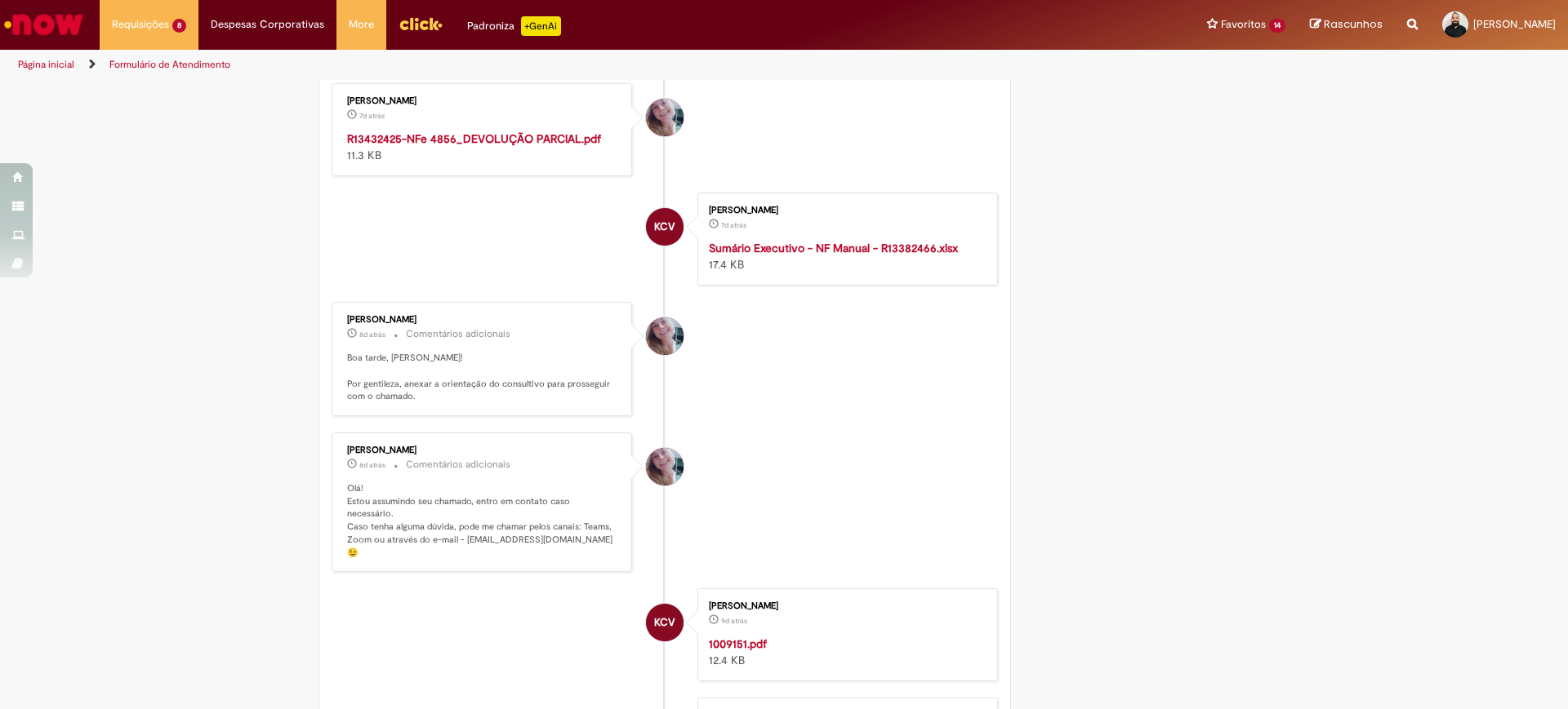
click at [493, 131] on strong "R13432425-NFe 4856_DEVOLUÇÃO PARCIAL.pdf" at bounding box center [474, 138] width 254 height 14
